Goal: Find specific page/section: Find specific page/section

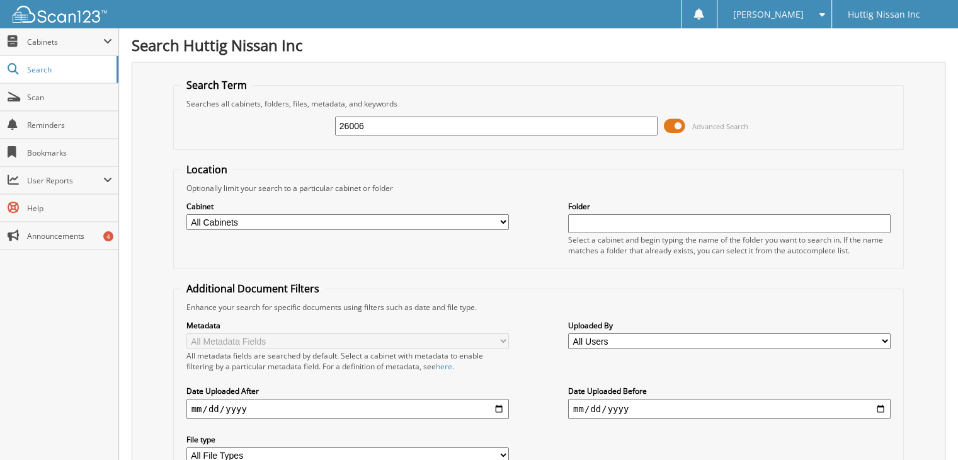
type input "26006"
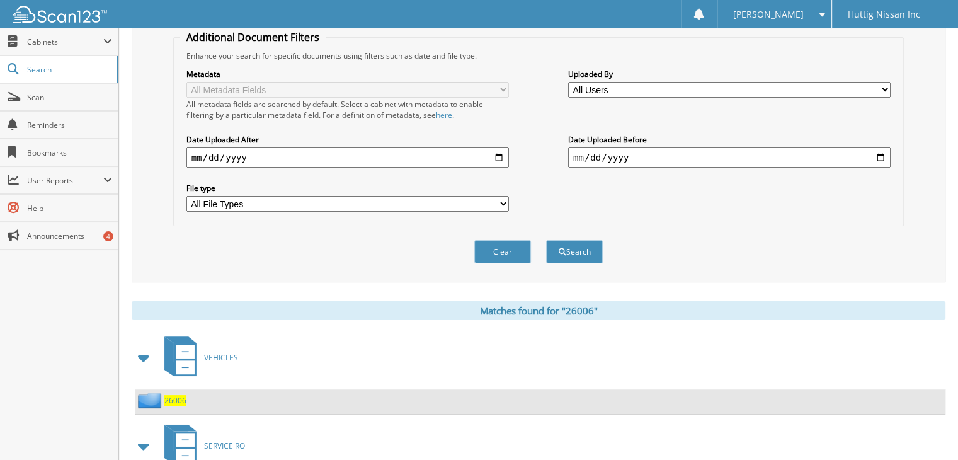
scroll to position [315, 0]
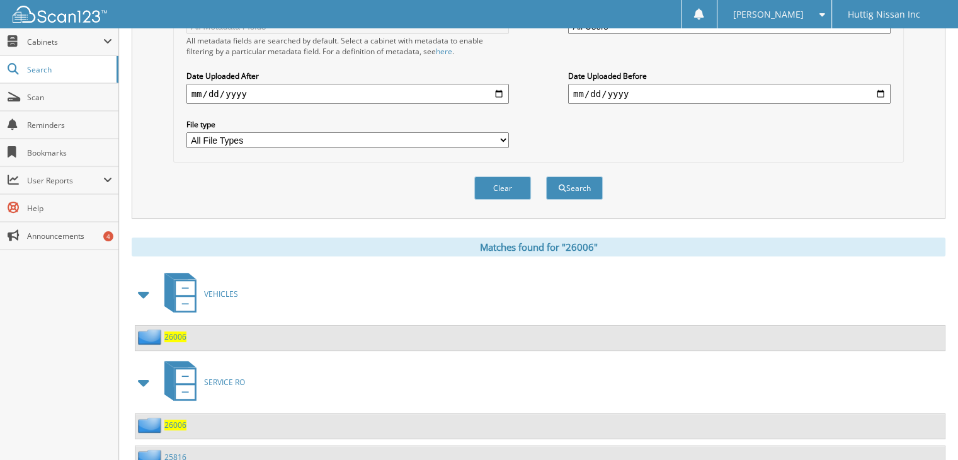
click at [185, 333] on div "26006" at bounding box center [539, 337] width 809 height 25
click at [180, 331] on span "26006" at bounding box center [175, 336] width 22 height 11
